Goal: Information Seeking & Learning: Find specific page/section

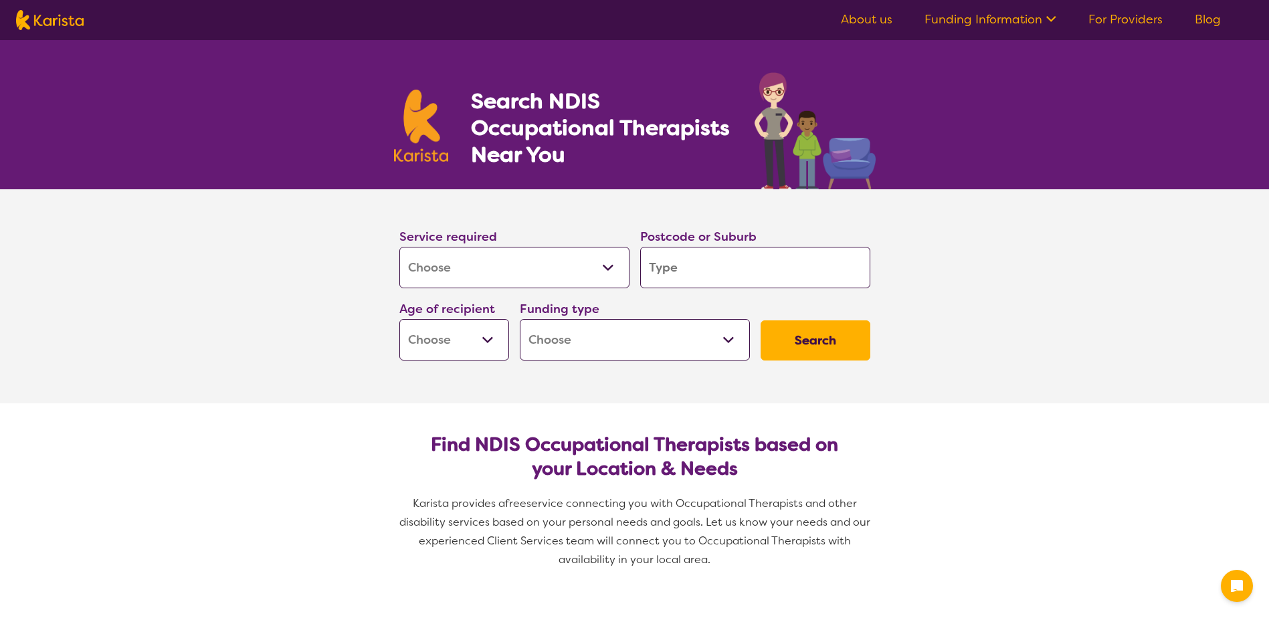
select select "[MEDICAL_DATA]"
click at [720, 260] on input "search" at bounding box center [755, 267] width 230 height 41
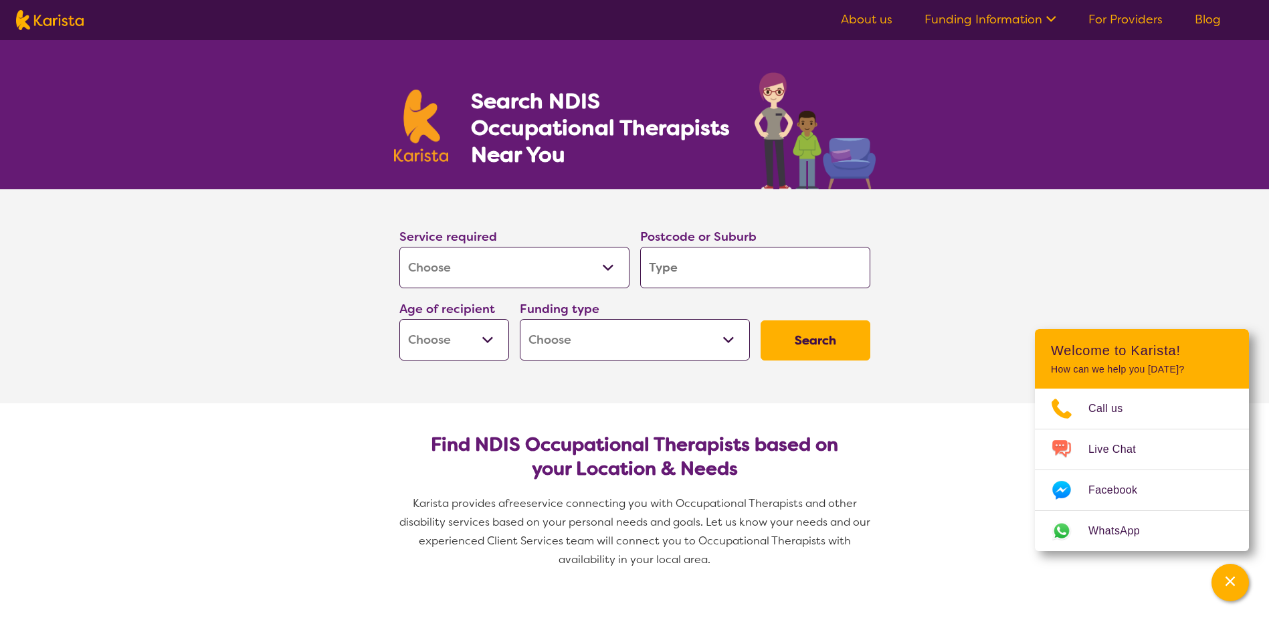
type input "2"
type input "25"
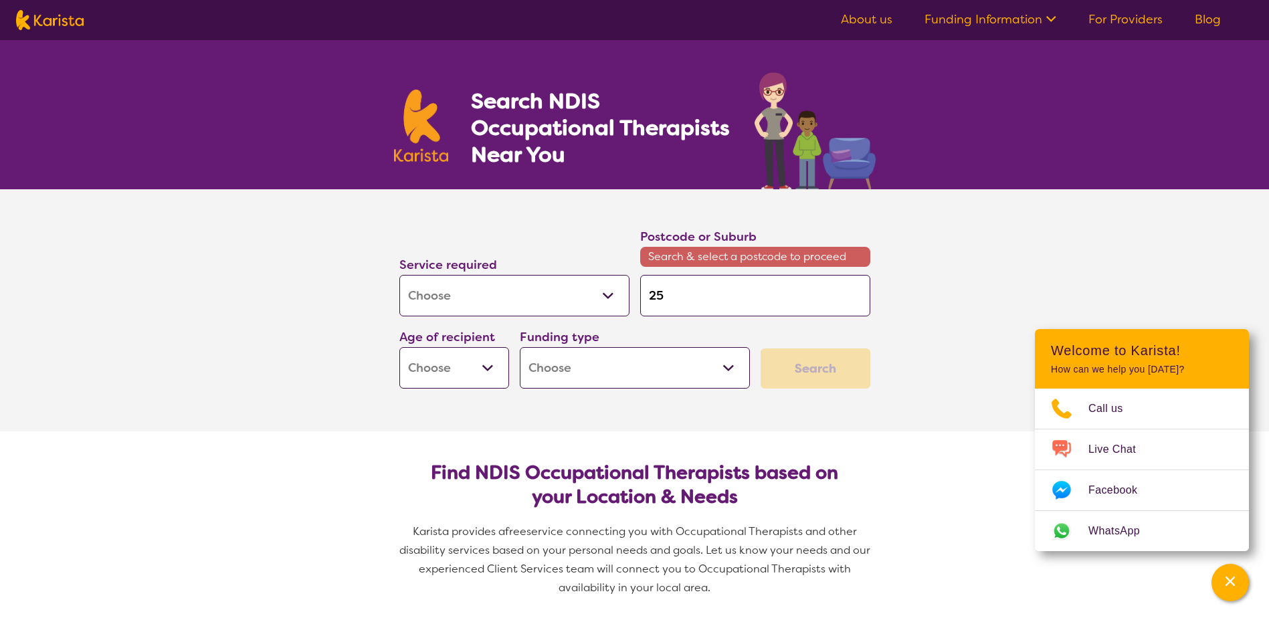
type input "256"
type input "2560"
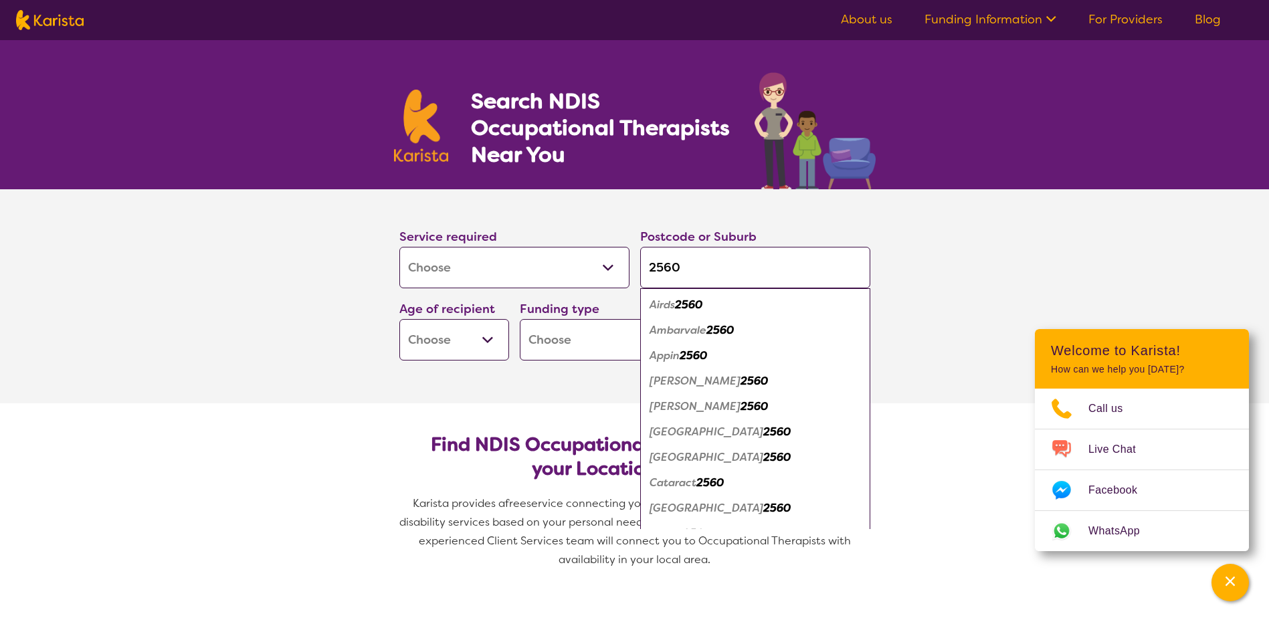
type input "2560"
click at [487, 341] on select "Early Childhood - 0 to 9 Child - 10 to 11 Adolescent - 12 to 17 Adult - 18 to 6…" at bounding box center [454, 339] width 110 height 41
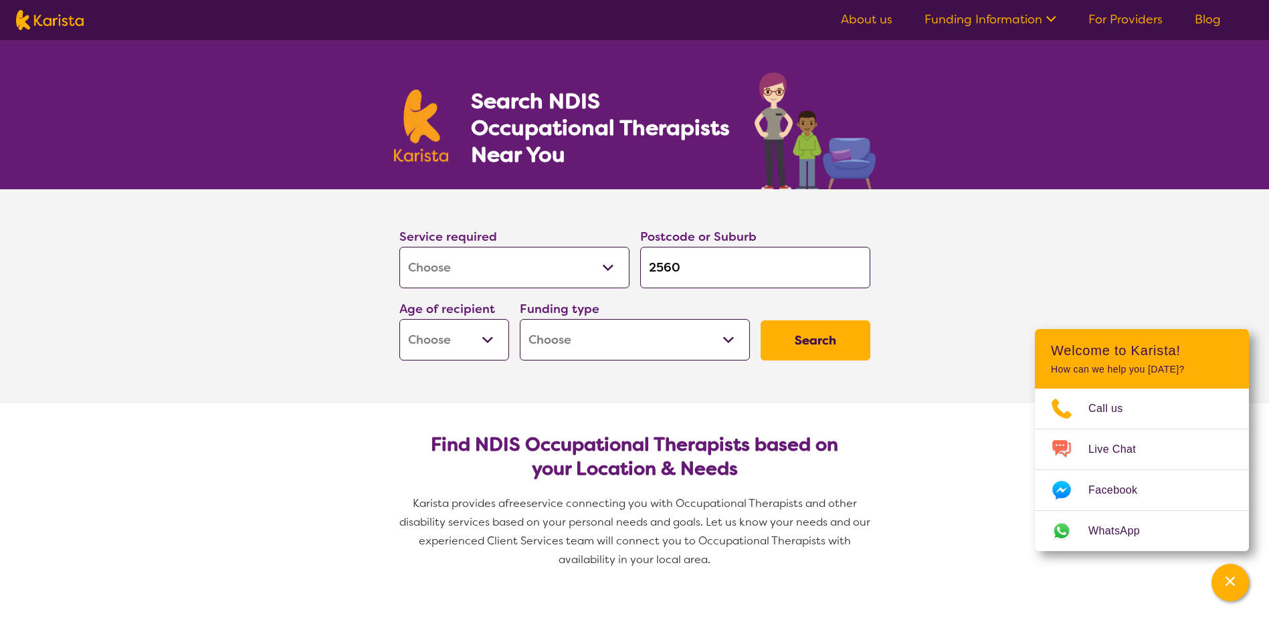
select select "EC"
click at [399, 319] on select "Early Childhood - 0 to 9 Child - 10 to 11 Adolescent - 12 to 17 Adult - 18 to 6…" at bounding box center [454, 339] width 110 height 41
select select "EC"
click at [637, 345] on select "Home Care Package (HCP) National Disability Insurance Scheme (NDIS) I don't know" at bounding box center [635, 339] width 230 height 41
select select "NDIS"
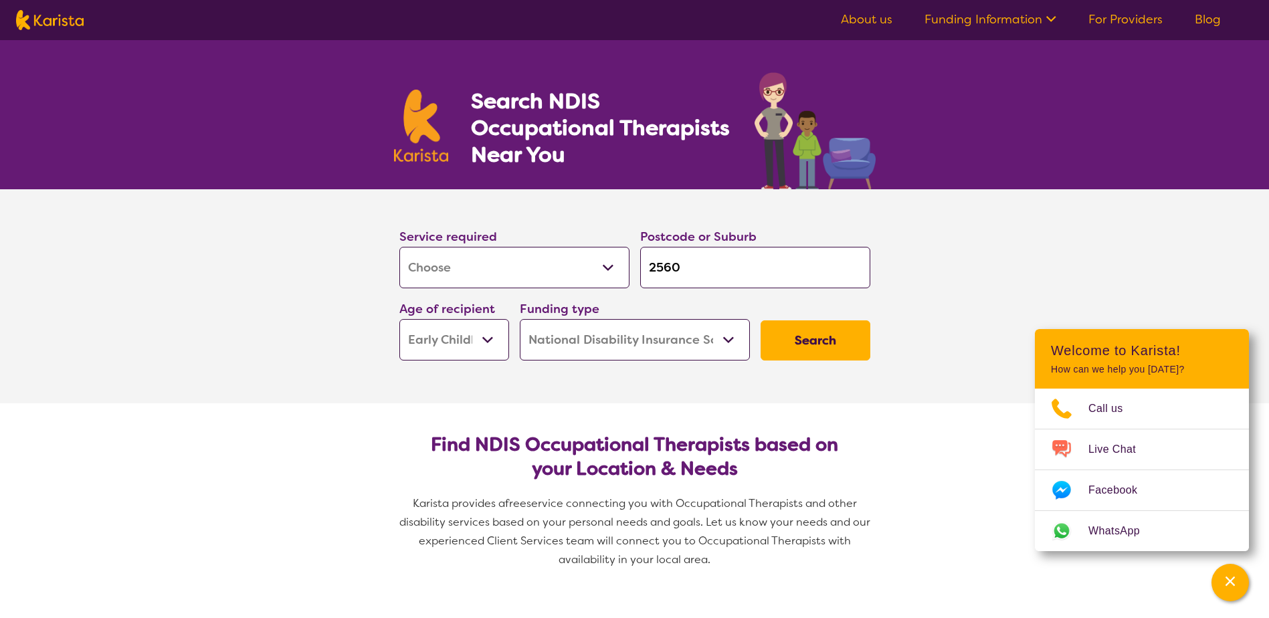
click at [520, 319] on select "Home Care Package (HCP) National Disability Insurance Scheme (NDIS) I don't know" at bounding box center [635, 339] width 230 height 41
select select "NDIS"
click at [806, 346] on button "Search" at bounding box center [816, 341] width 110 height 40
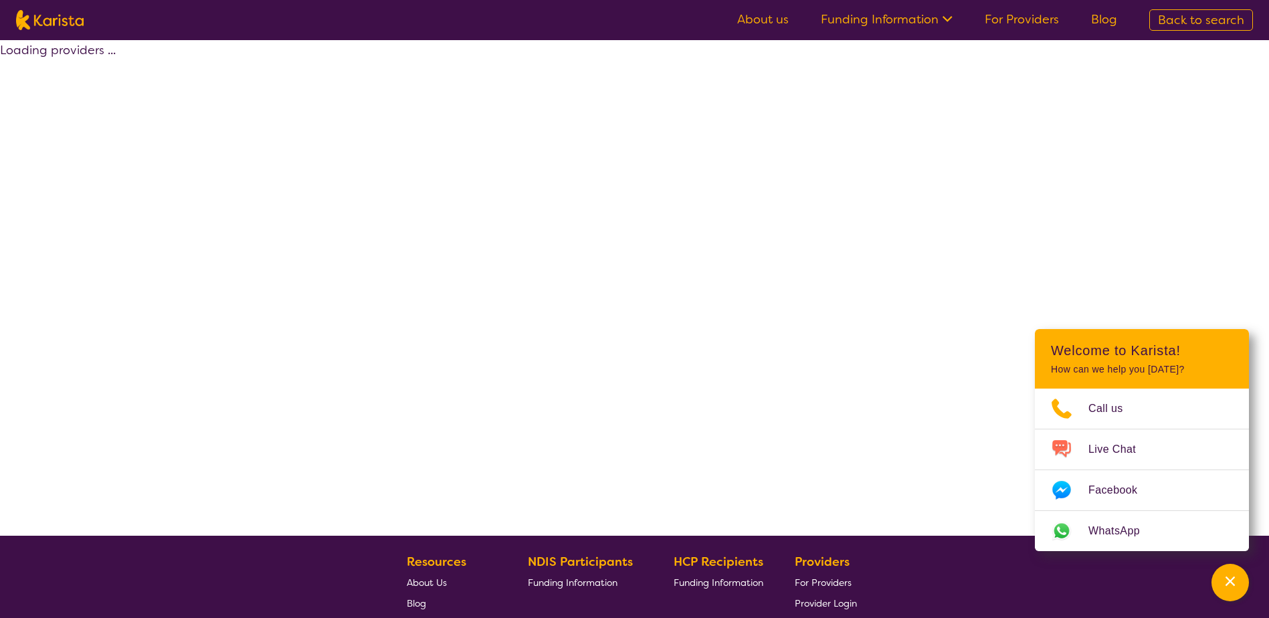
select select "by_score"
